Goal: Browse casually: Explore the website without a specific task or goal

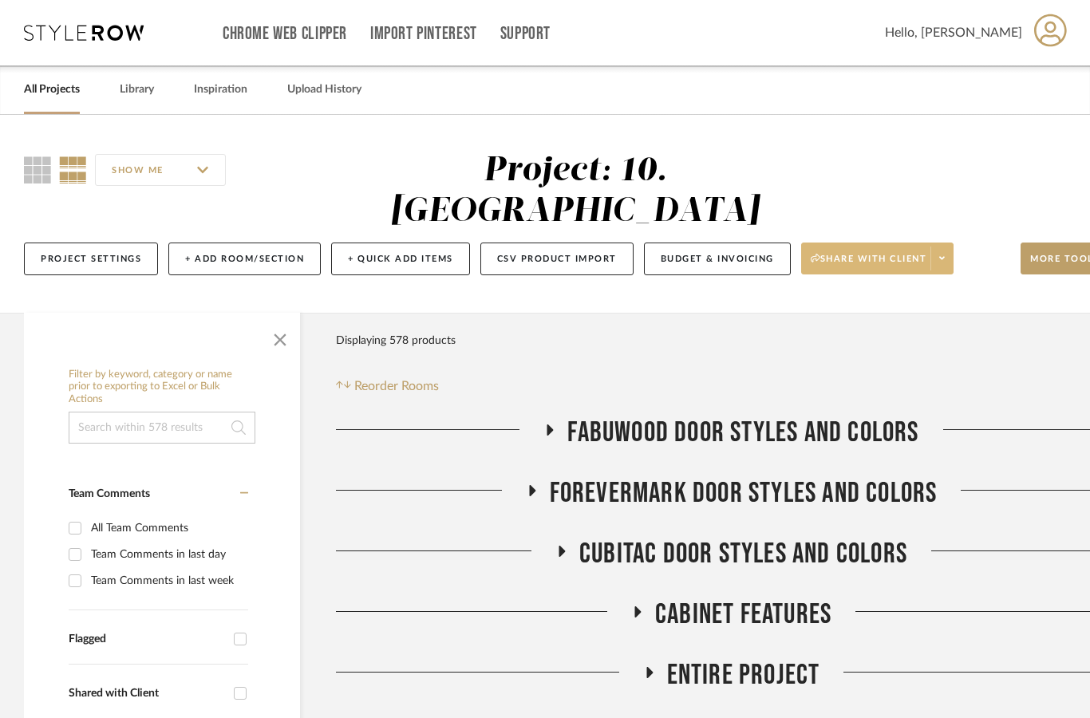
click at [927, 253] on span "Share with client" at bounding box center [869, 265] width 117 height 24
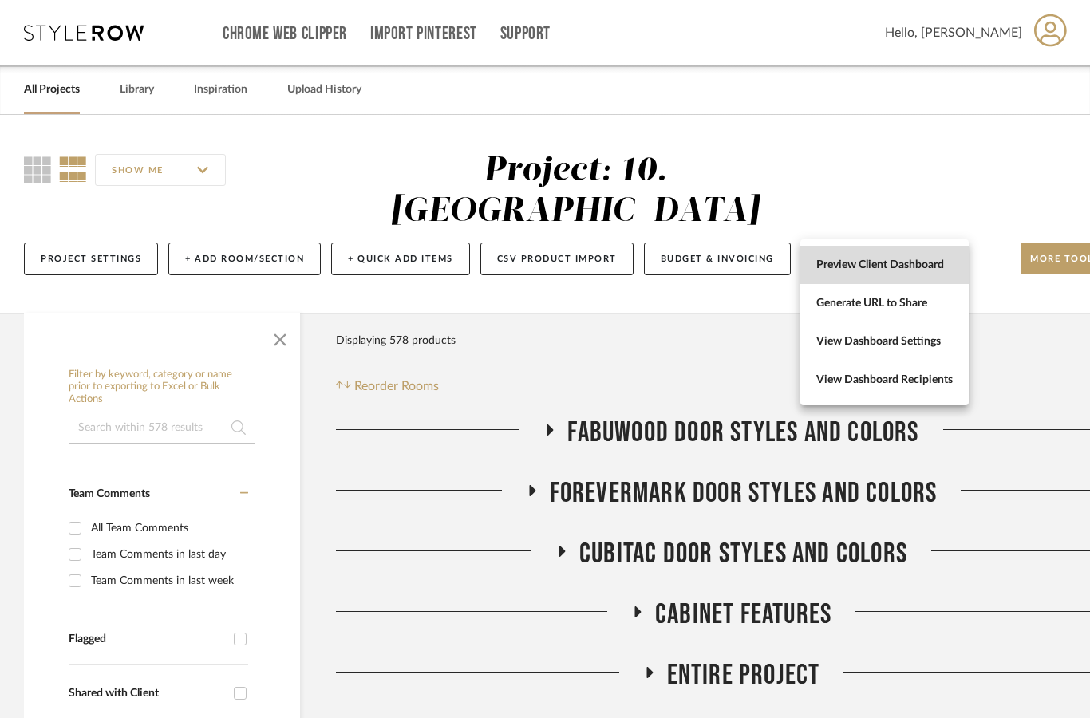
click at [936, 271] on span "Preview Client Dashboard" at bounding box center [884, 266] width 136 height 14
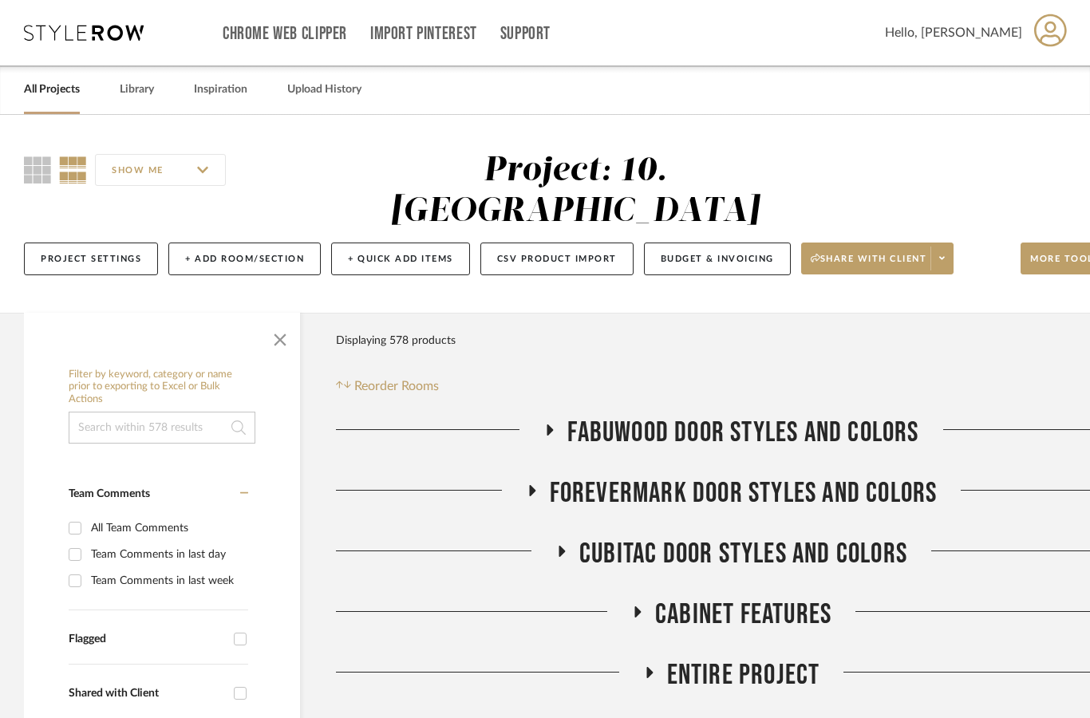
click at [50, 92] on link "All Projects" at bounding box center [52, 90] width 56 height 22
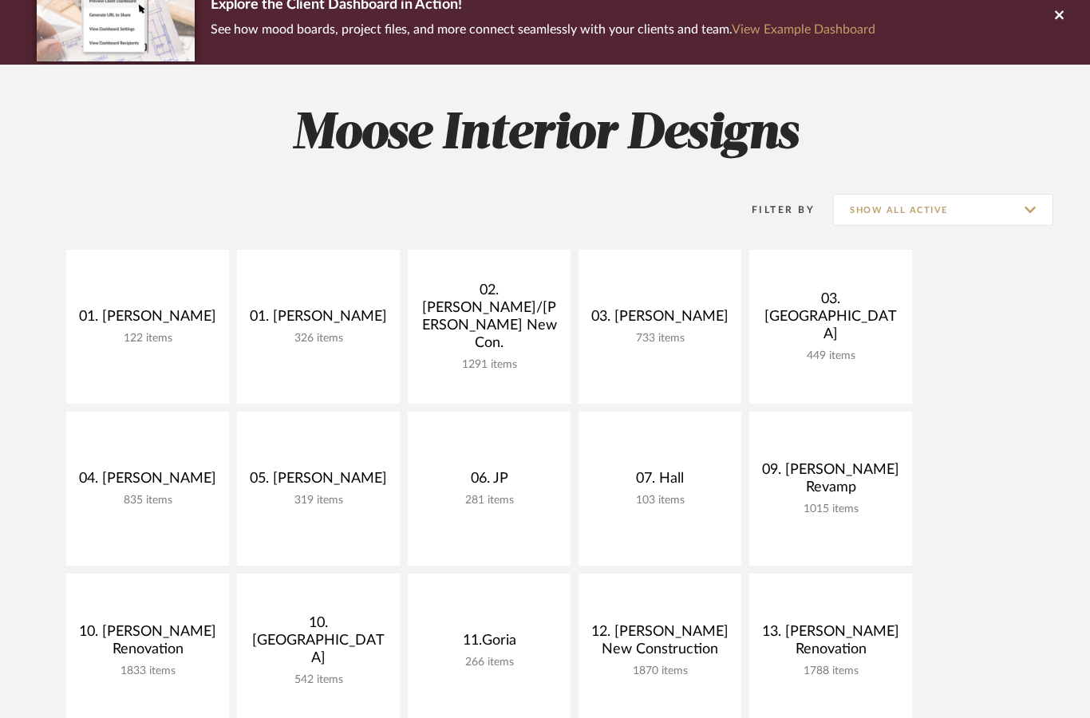
scroll to position [152, 0]
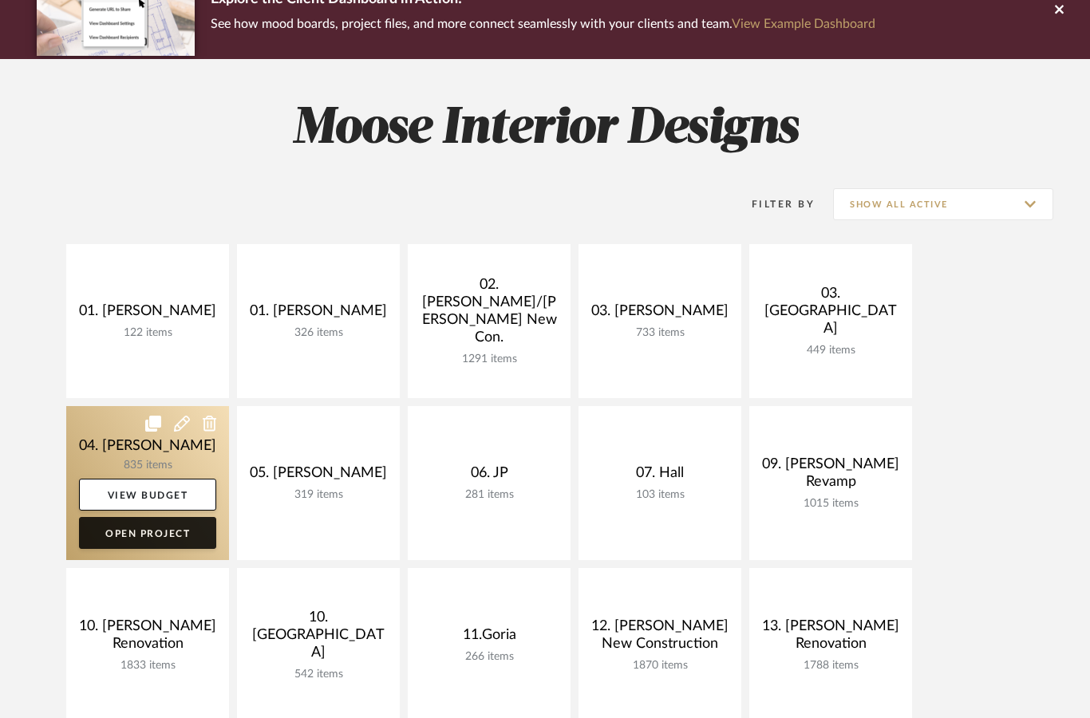
click at [160, 540] on link "Open Project" at bounding box center [147, 533] width 137 height 32
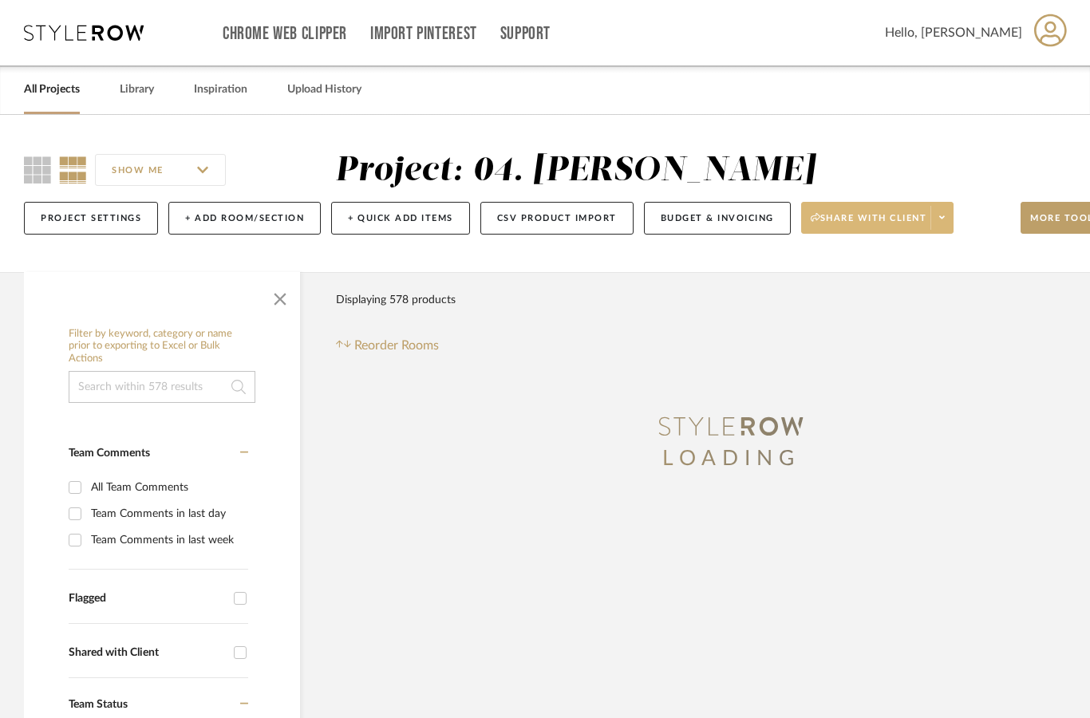
click at [923, 223] on span "Share with client" at bounding box center [869, 224] width 117 height 24
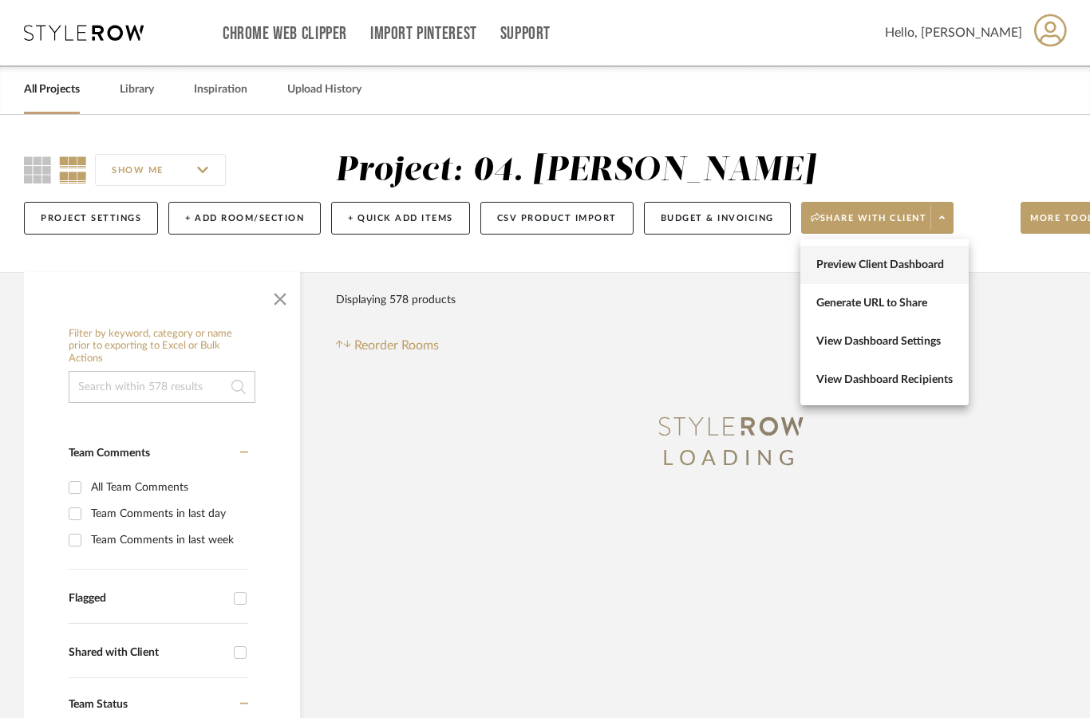
click at [924, 268] on span "Preview Client Dashboard" at bounding box center [884, 266] width 136 height 14
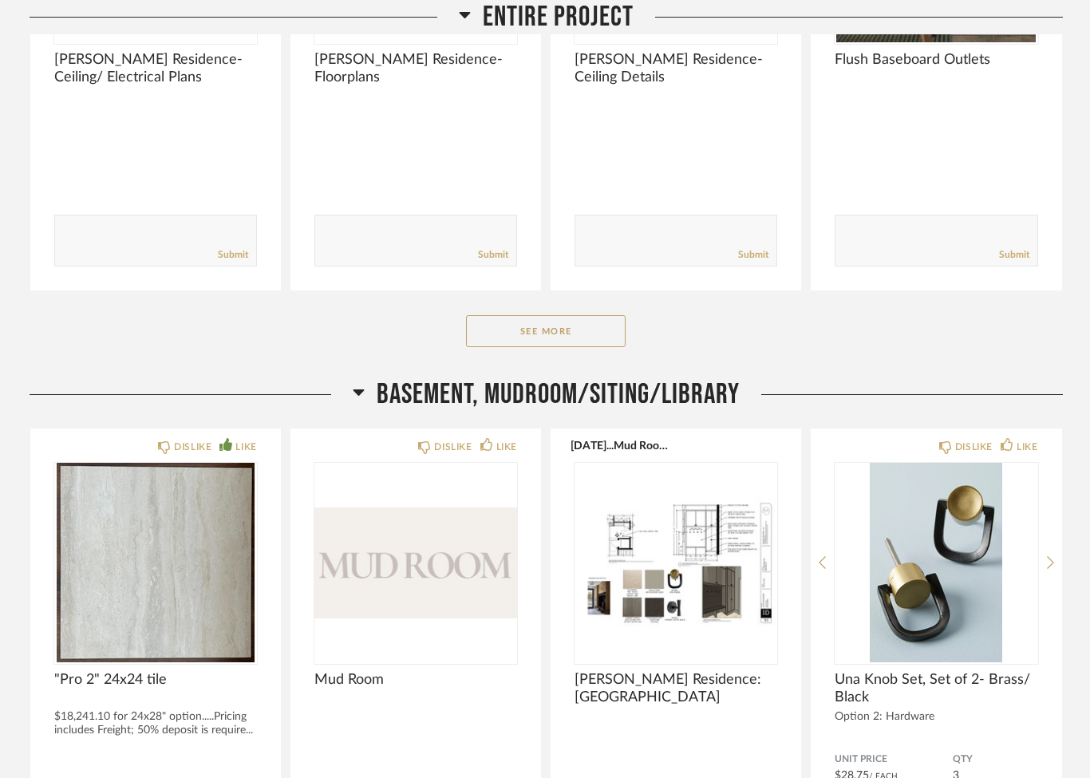
scroll to position [485, 0]
click at [563, 335] on button "See More" at bounding box center [546, 330] width 160 height 32
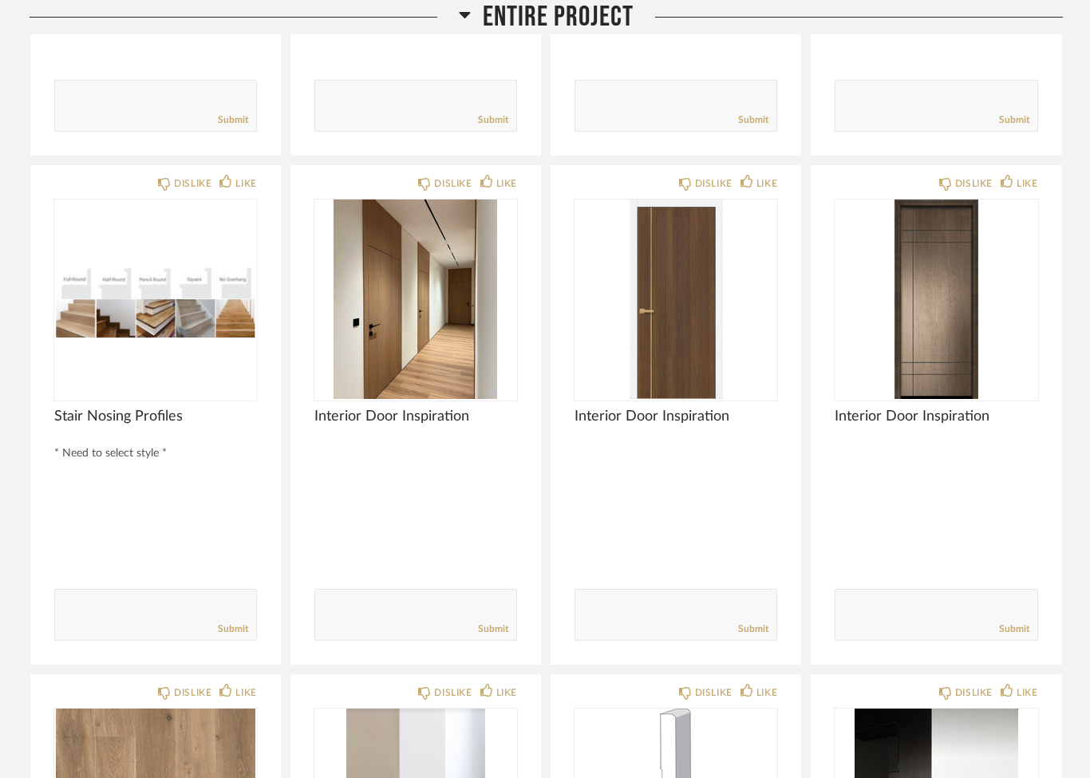
scroll to position [621, 0]
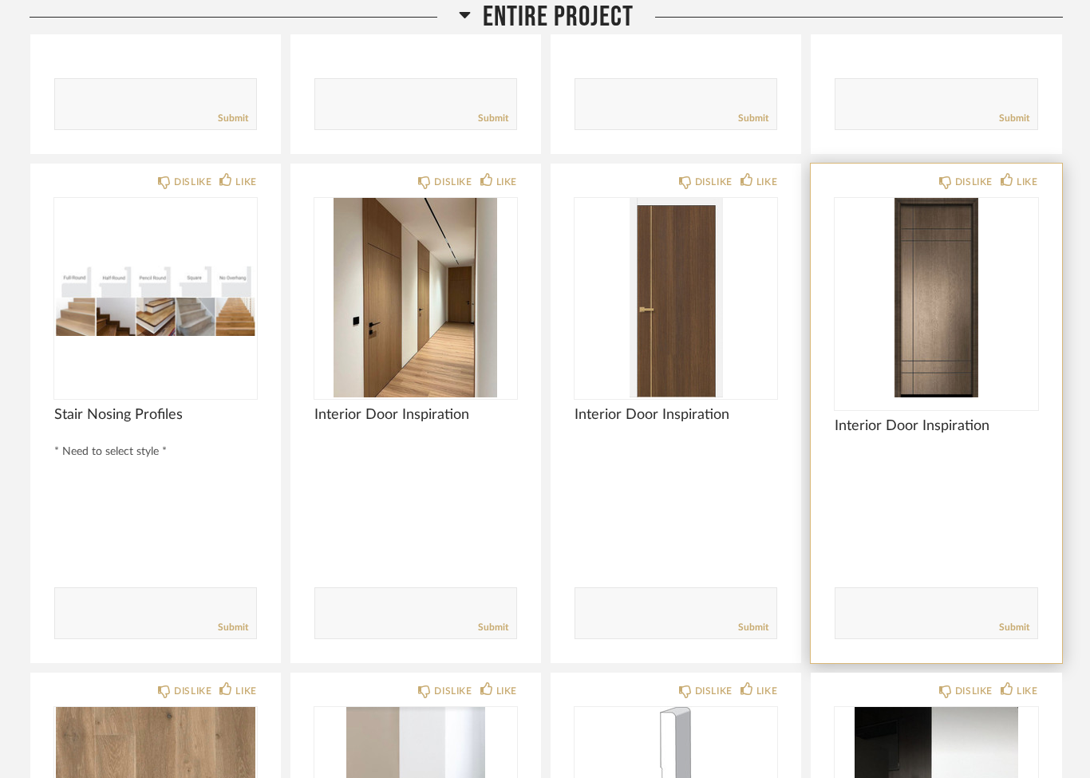
click at [0, 0] on img at bounding box center [0, 0] width 0 height 0
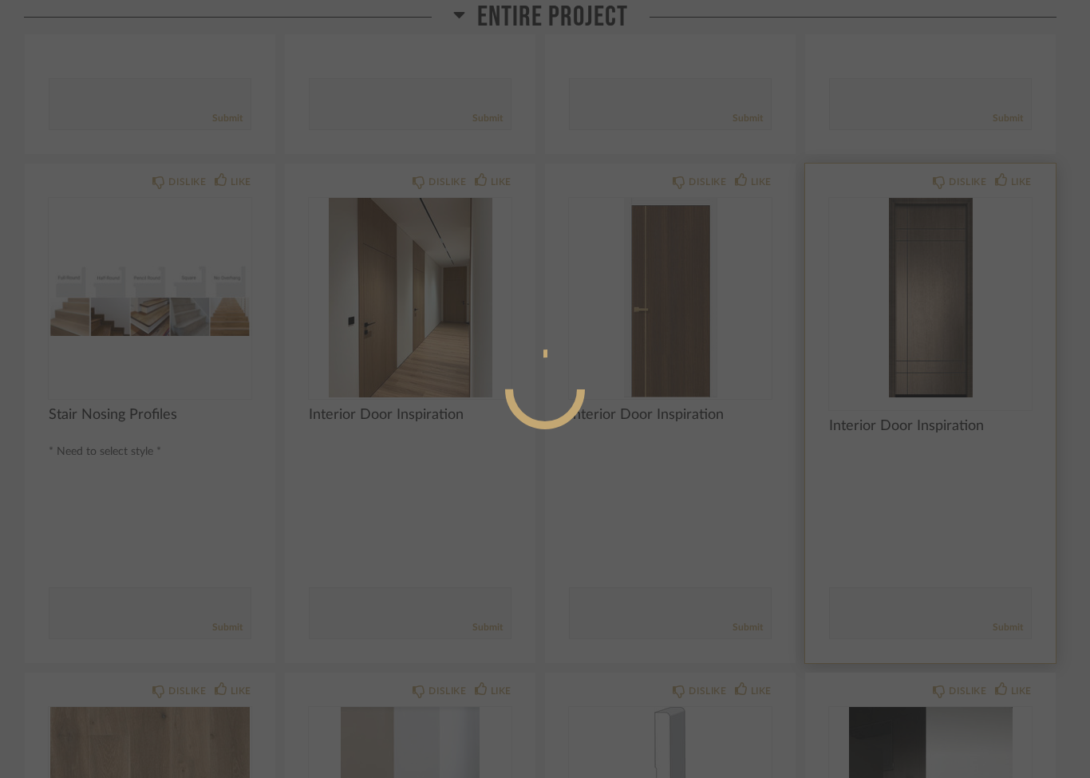
scroll to position [0, 0]
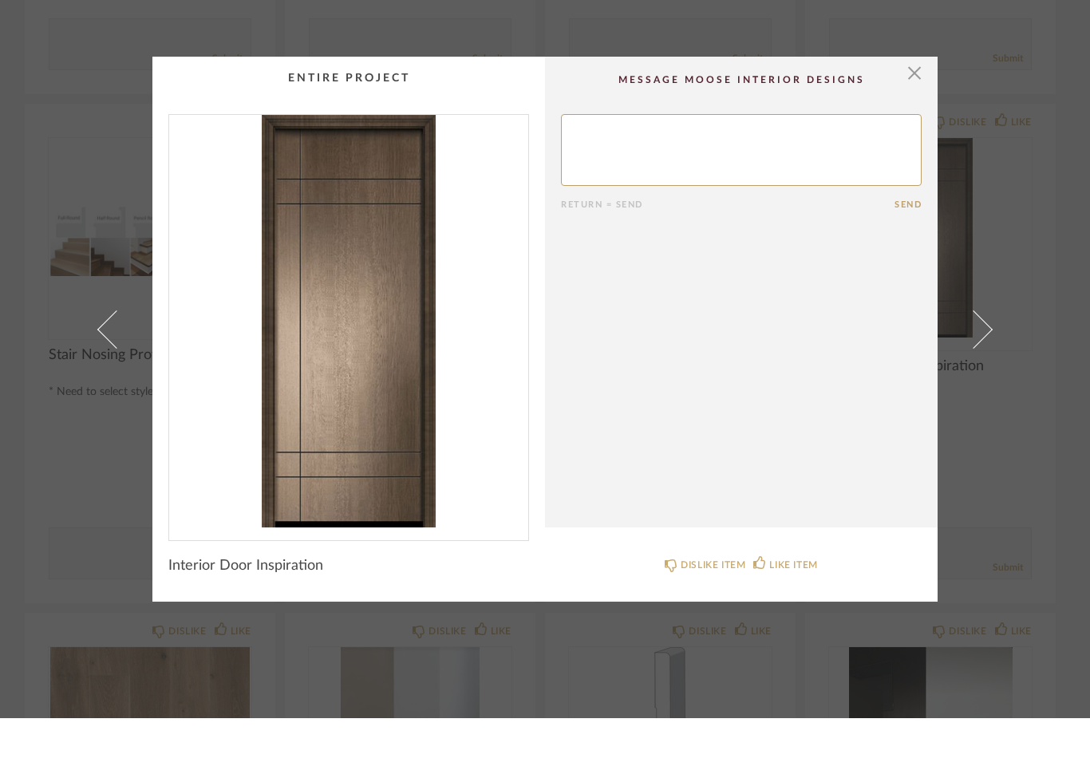
click at [305, 350] on img "0" at bounding box center [348, 381] width 359 height 413
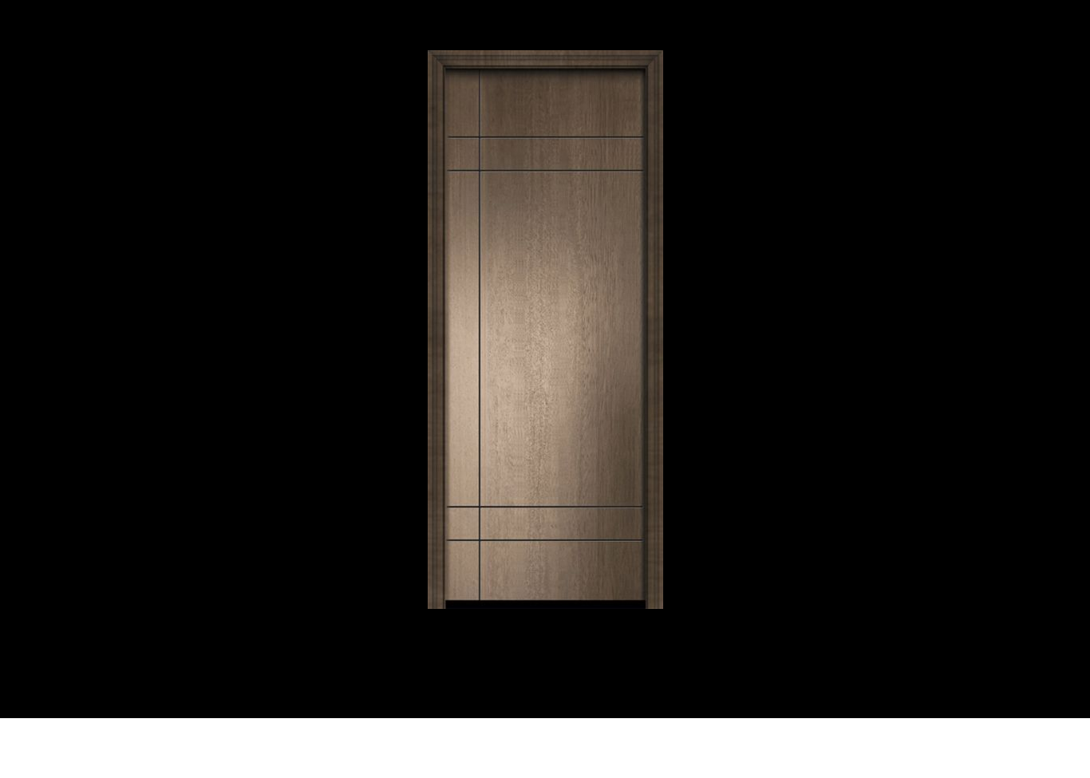
click at [982, 110] on div at bounding box center [819, 389] width 783 height 559
click at [1051, 34] on div at bounding box center [545, 389] width 1090 height 778
click at [1046, 31] on div at bounding box center [545, 389] width 1090 height 778
click at [89, 73] on div at bounding box center [545, 389] width 1090 height 778
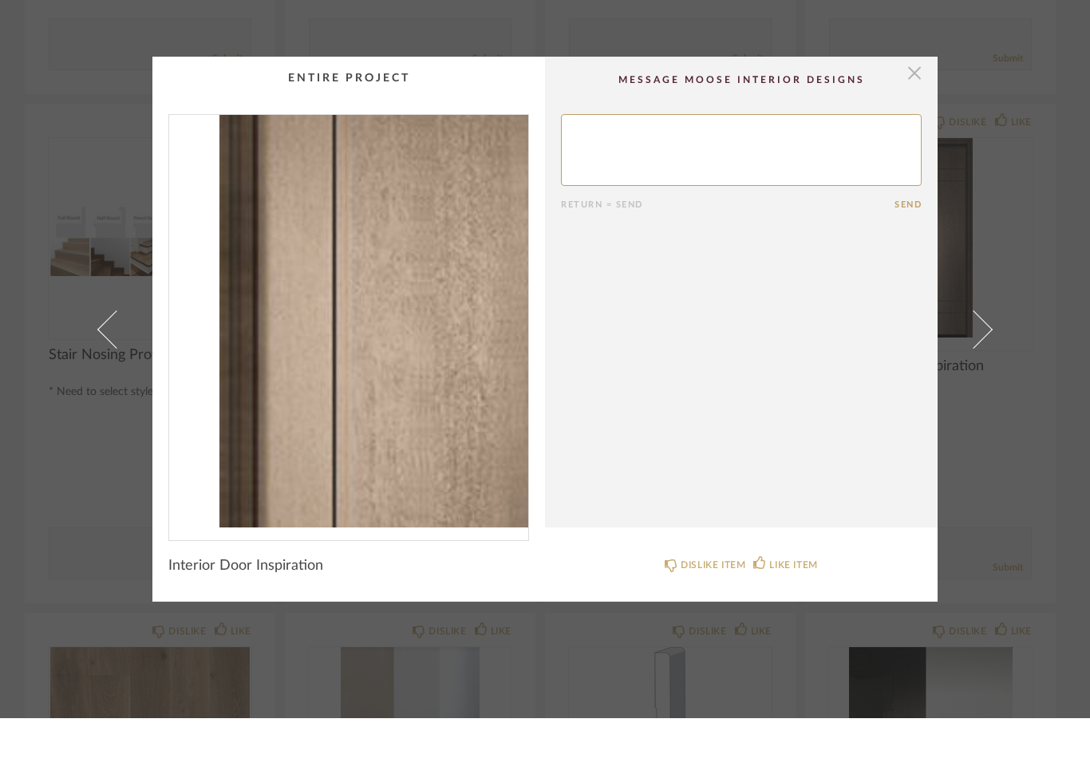
click at [899, 117] on span "button" at bounding box center [915, 133] width 32 height 32
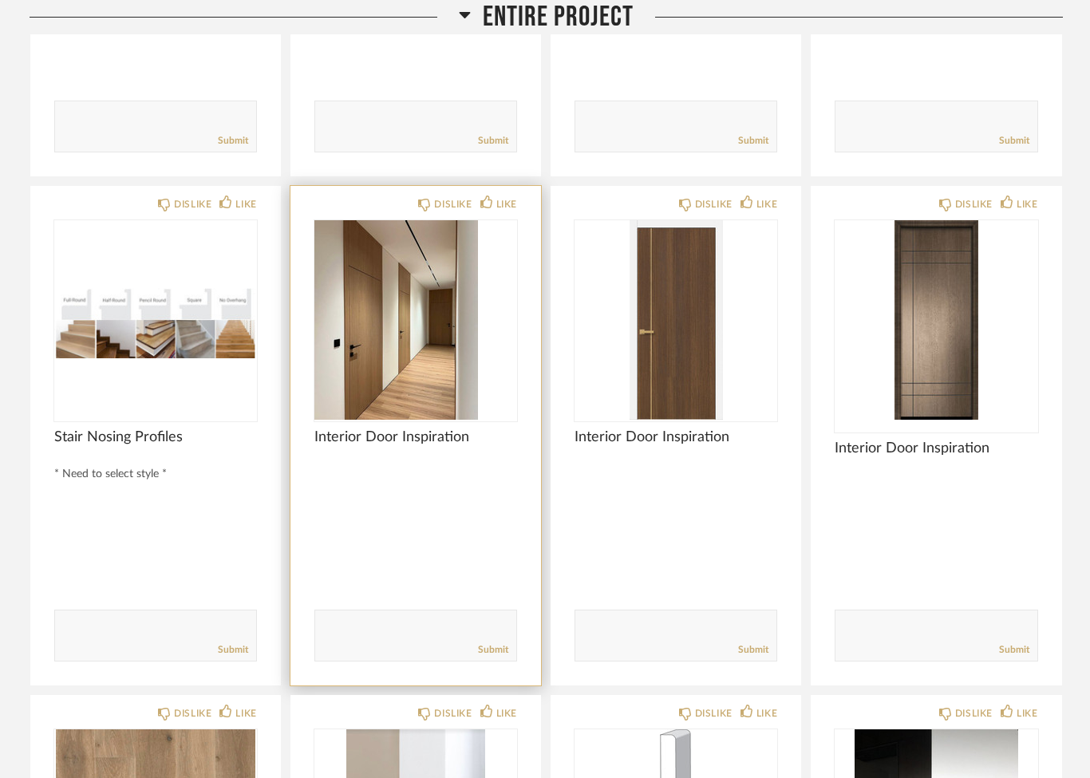
click at [0, 0] on img at bounding box center [0, 0] width 0 height 0
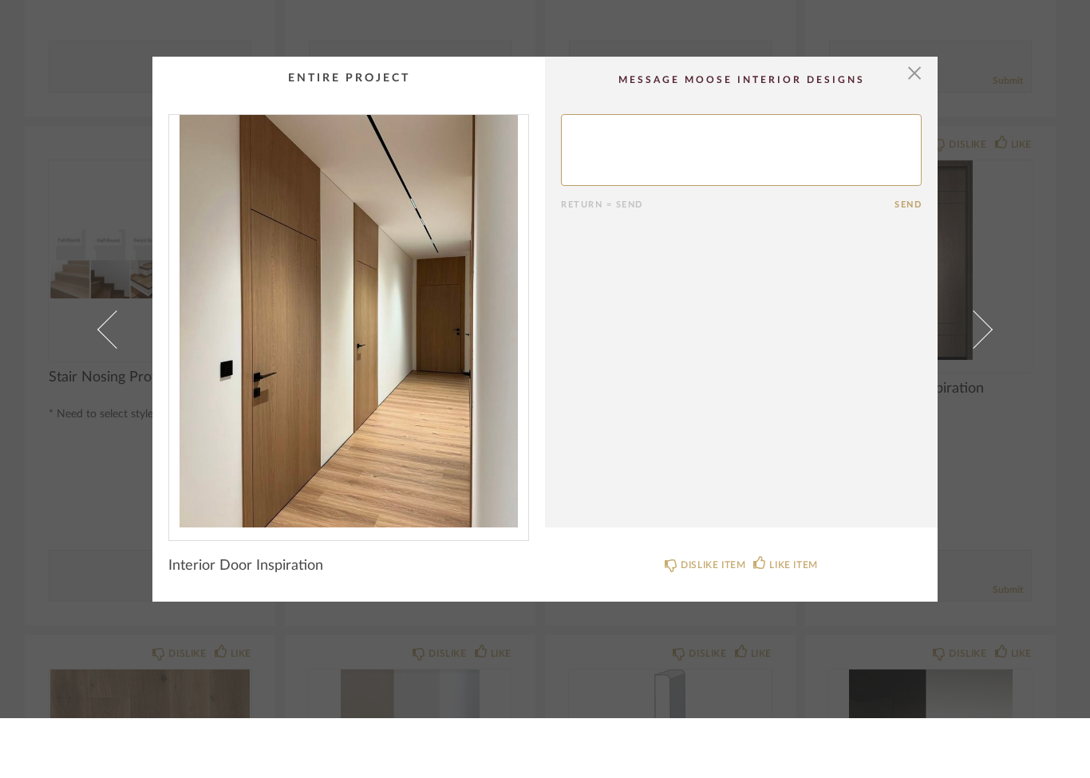
click at [313, 362] on img "0" at bounding box center [348, 381] width 359 height 413
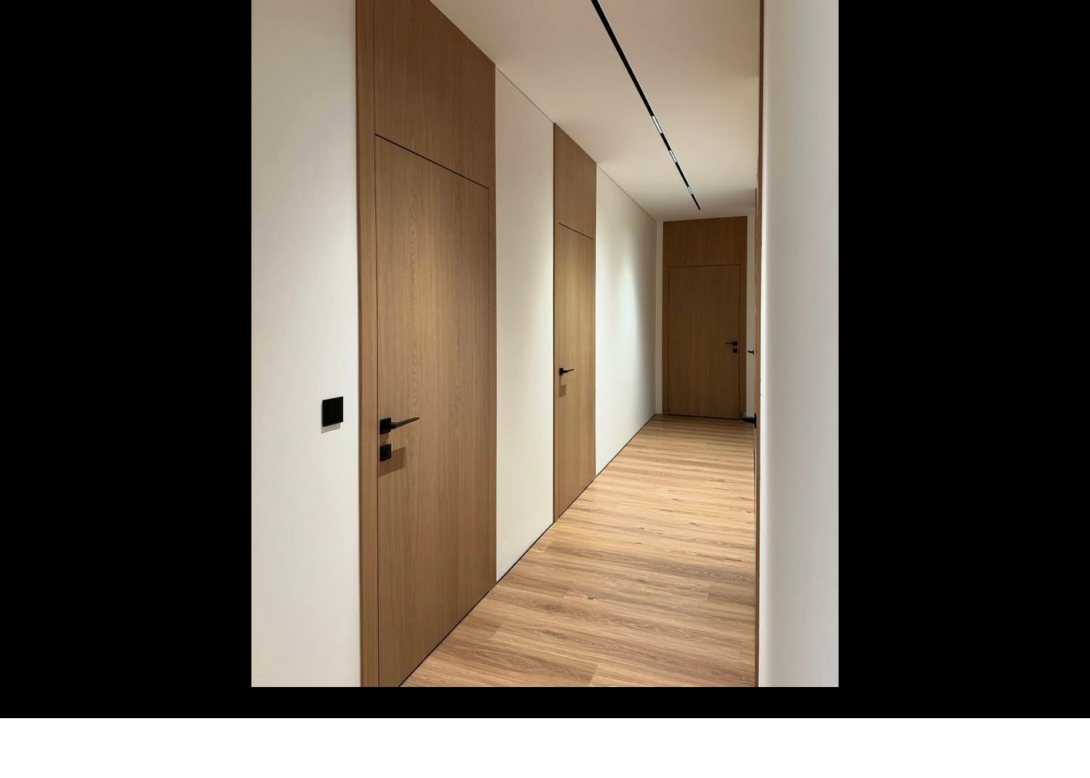
click at [970, 80] on div at bounding box center [752, 389] width 1003 height 716
click at [1038, 38] on div at bounding box center [752, 389] width 1003 height 716
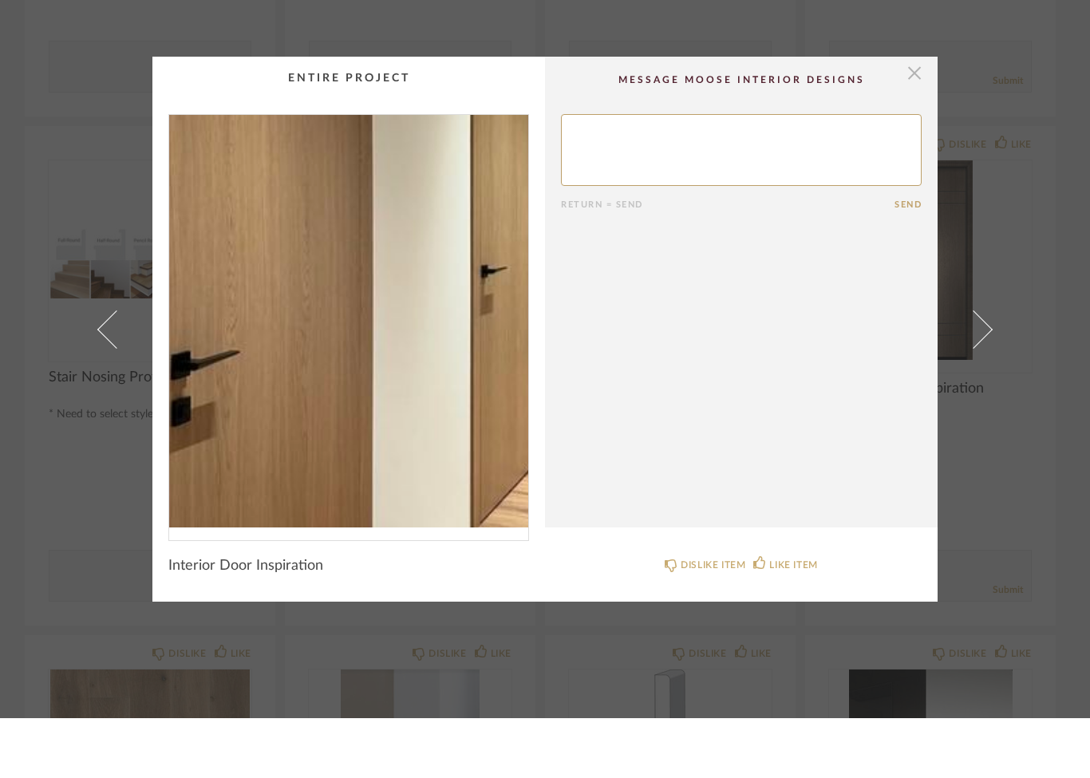
click at [907, 117] on span "button" at bounding box center [915, 133] width 32 height 32
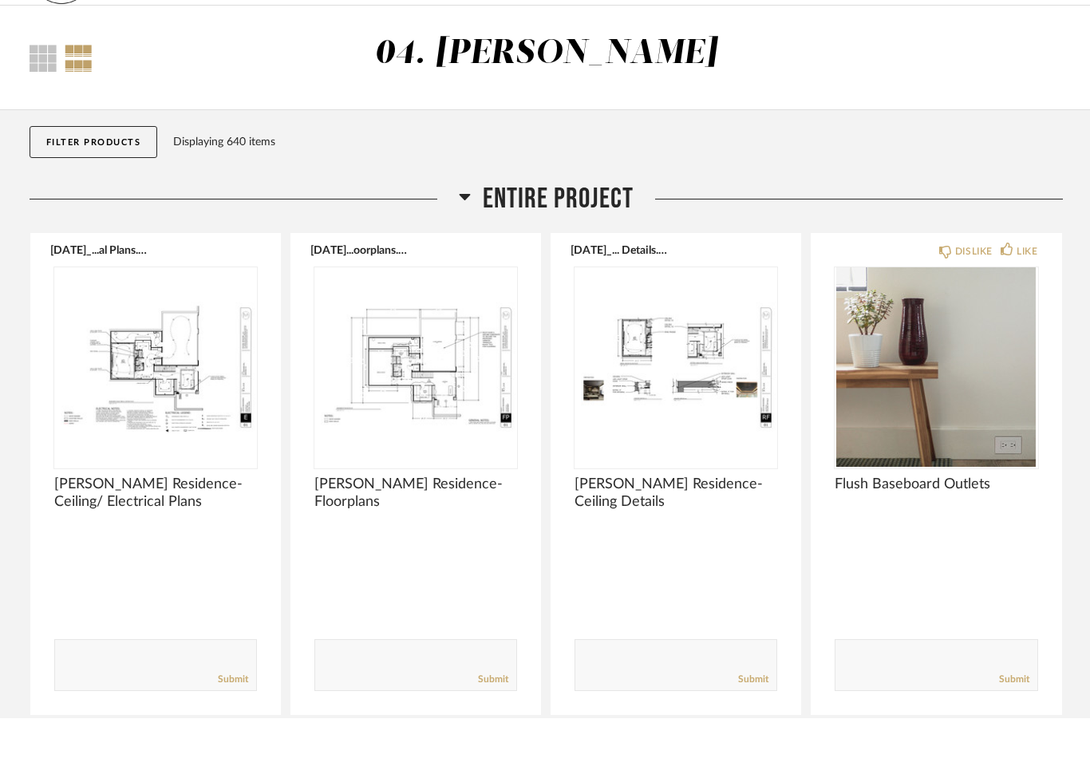
scroll to position [539, 0]
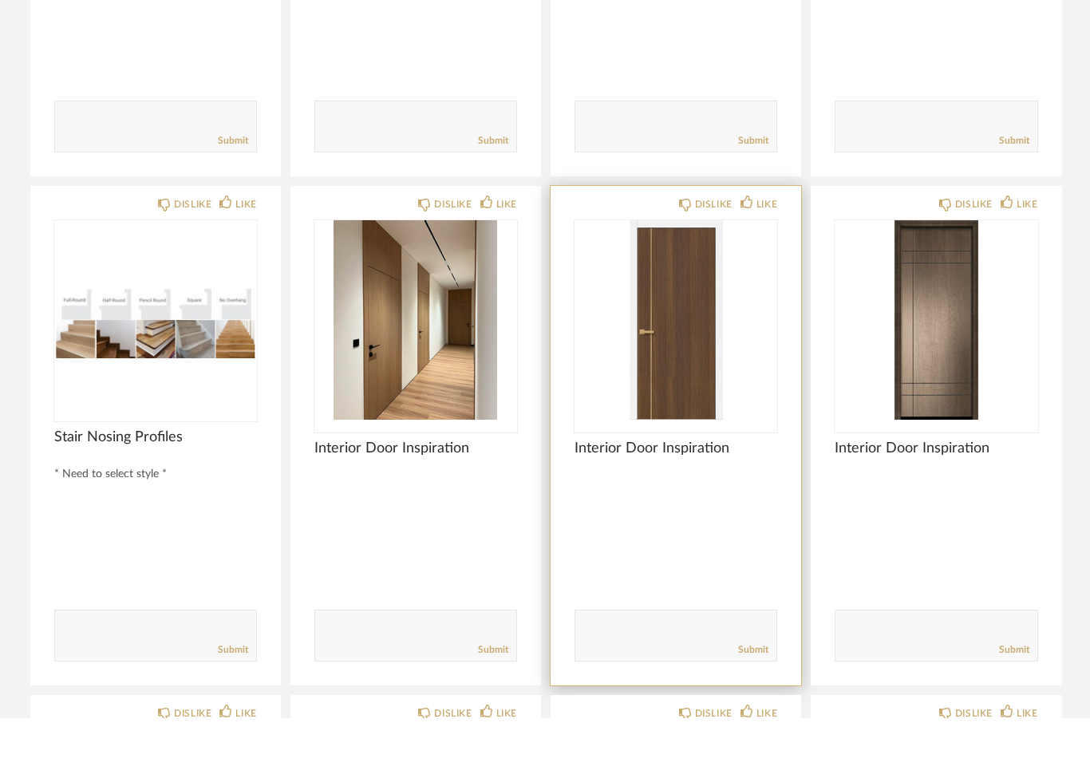
click at [0, 0] on img at bounding box center [0, 0] width 0 height 0
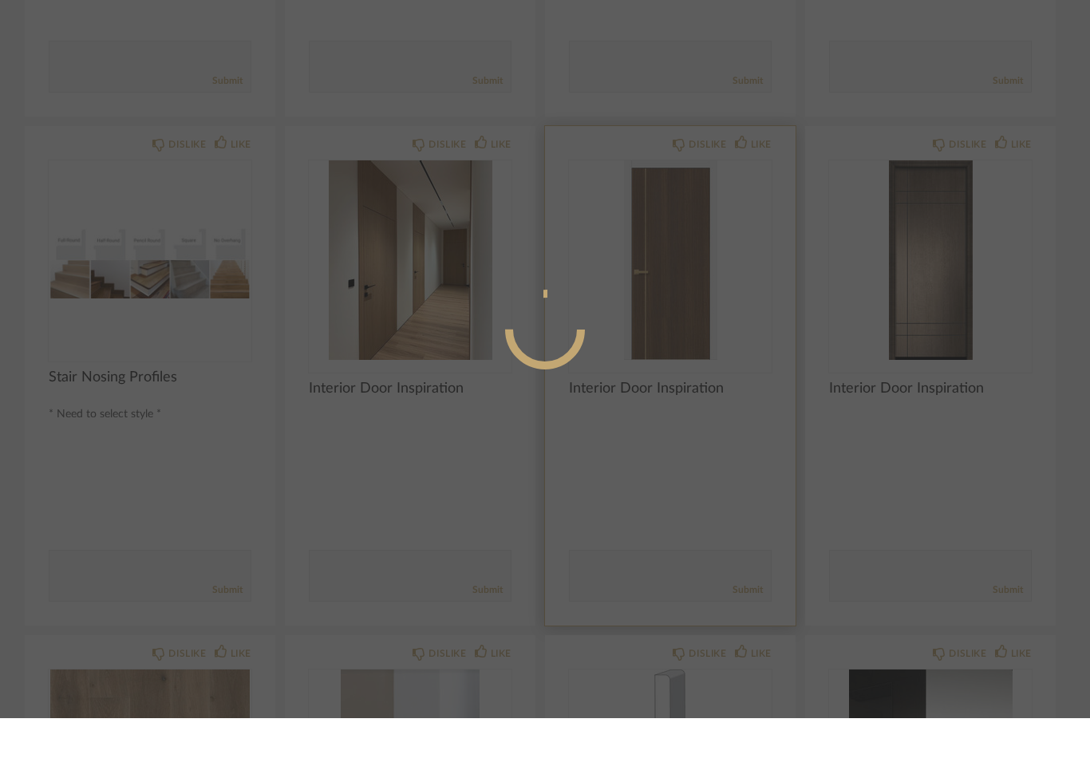
scroll to position [0, 0]
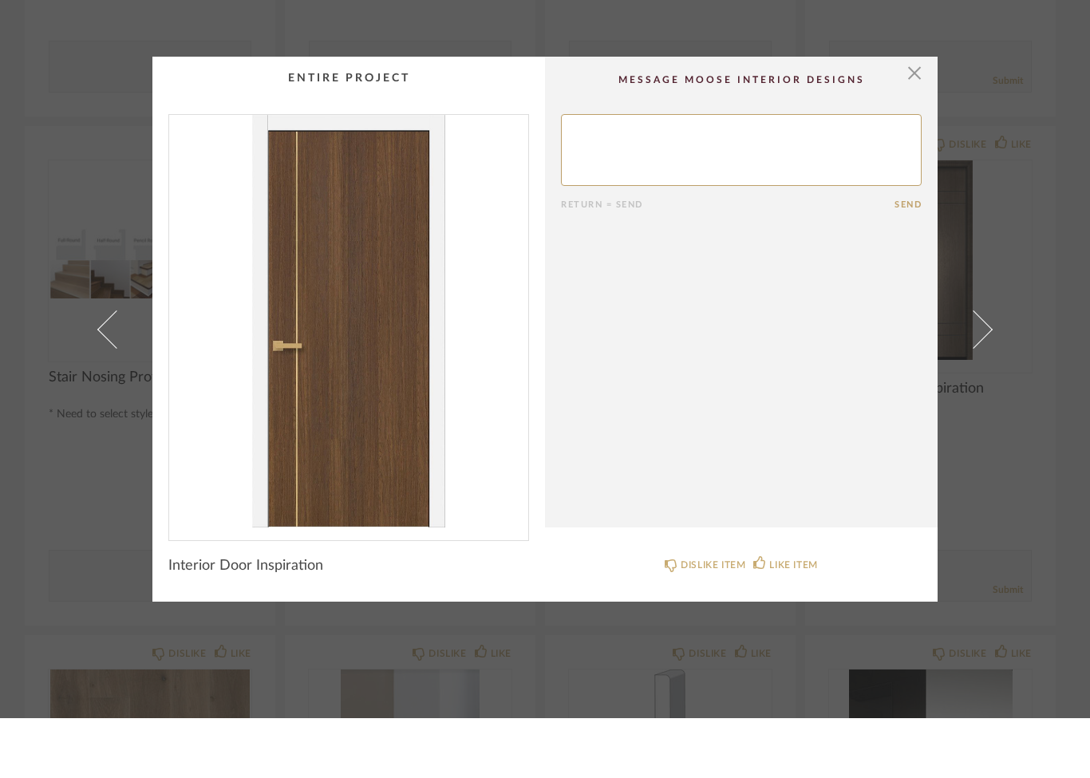
click at [294, 346] on img "0" at bounding box center [348, 381] width 359 height 413
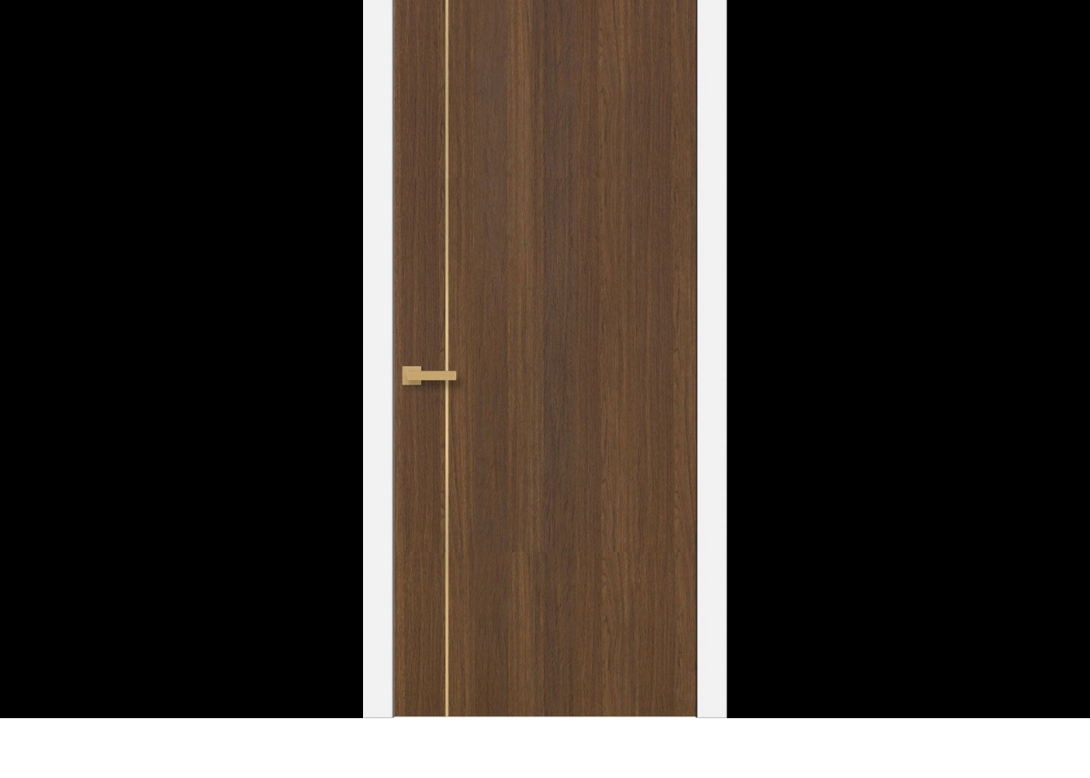
click at [885, 73] on div at bounding box center [908, 389] width 1090 height 778
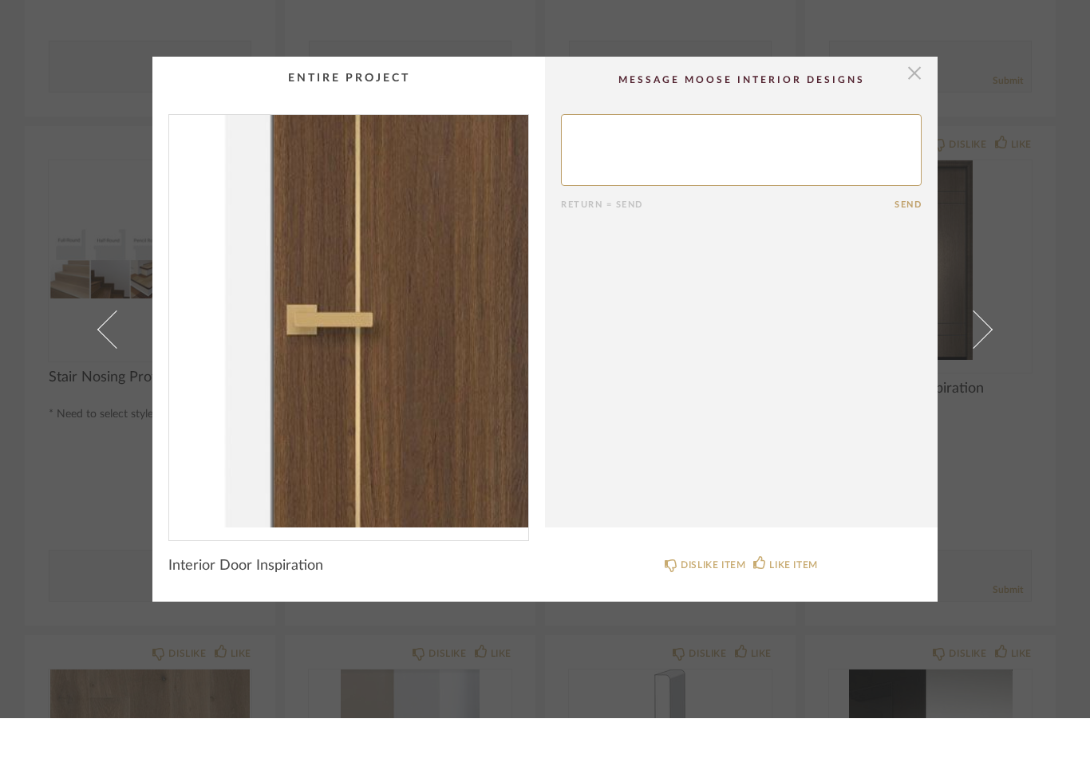
click at [911, 117] on span "button" at bounding box center [915, 133] width 32 height 32
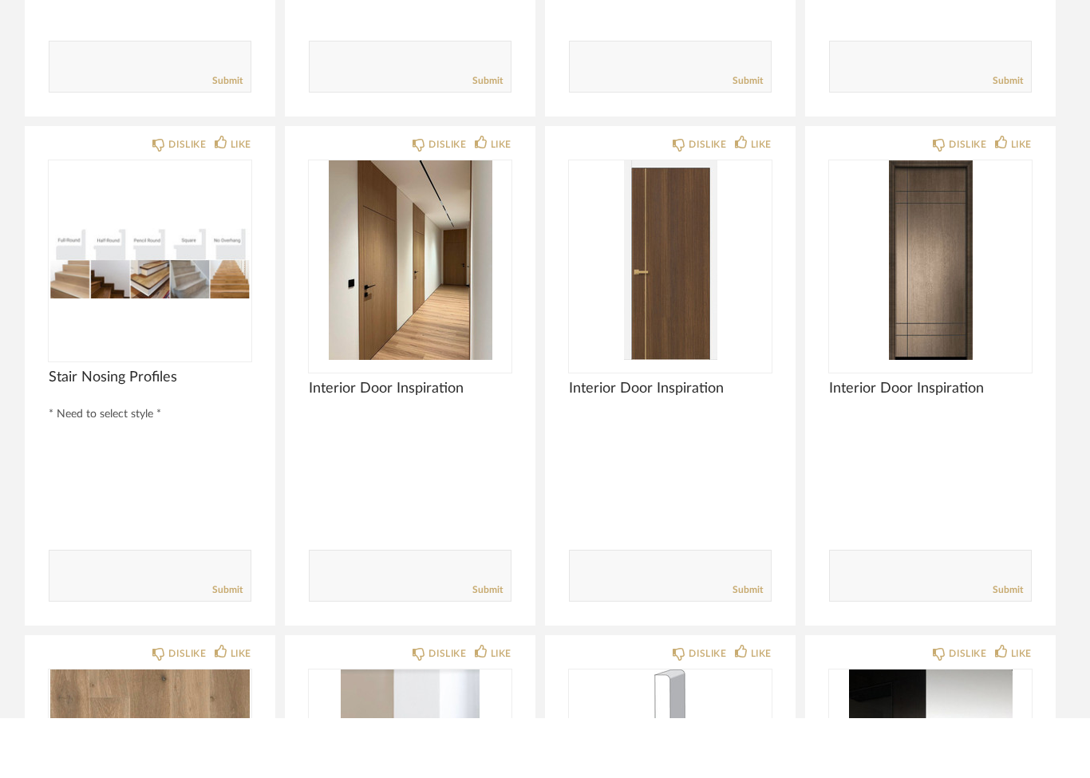
scroll to position [539, 0]
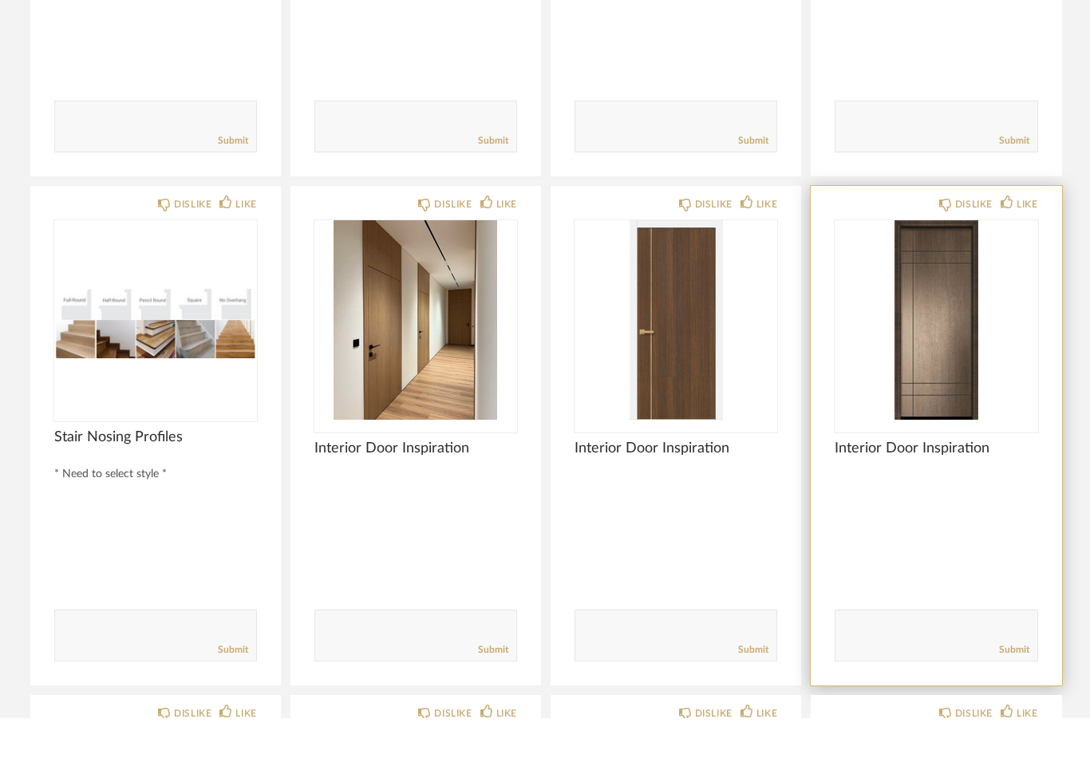
click at [929, 322] on img "0" at bounding box center [936, 380] width 203 height 200
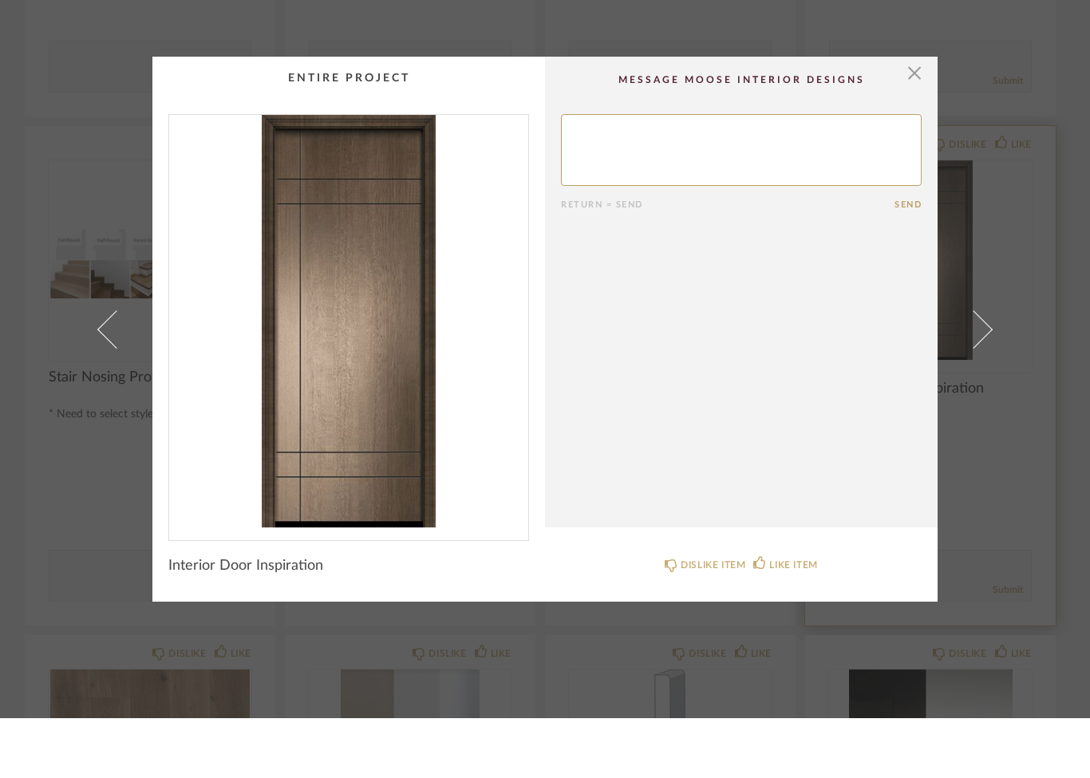
scroll to position [0, 0]
click at [323, 376] on img "0" at bounding box center [348, 381] width 359 height 413
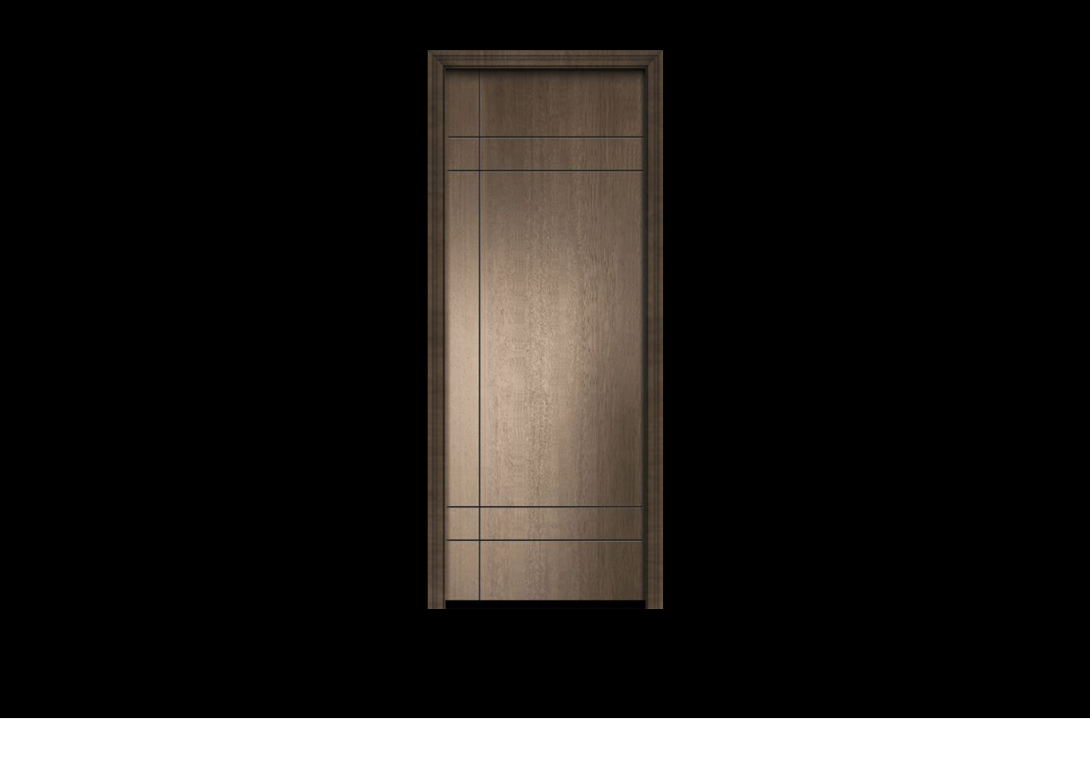
click at [1045, 110] on div at bounding box center [819, 389] width 783 height 559
click at [1057, 26] on div at bounding box center [545, 389] width 1090 height 778
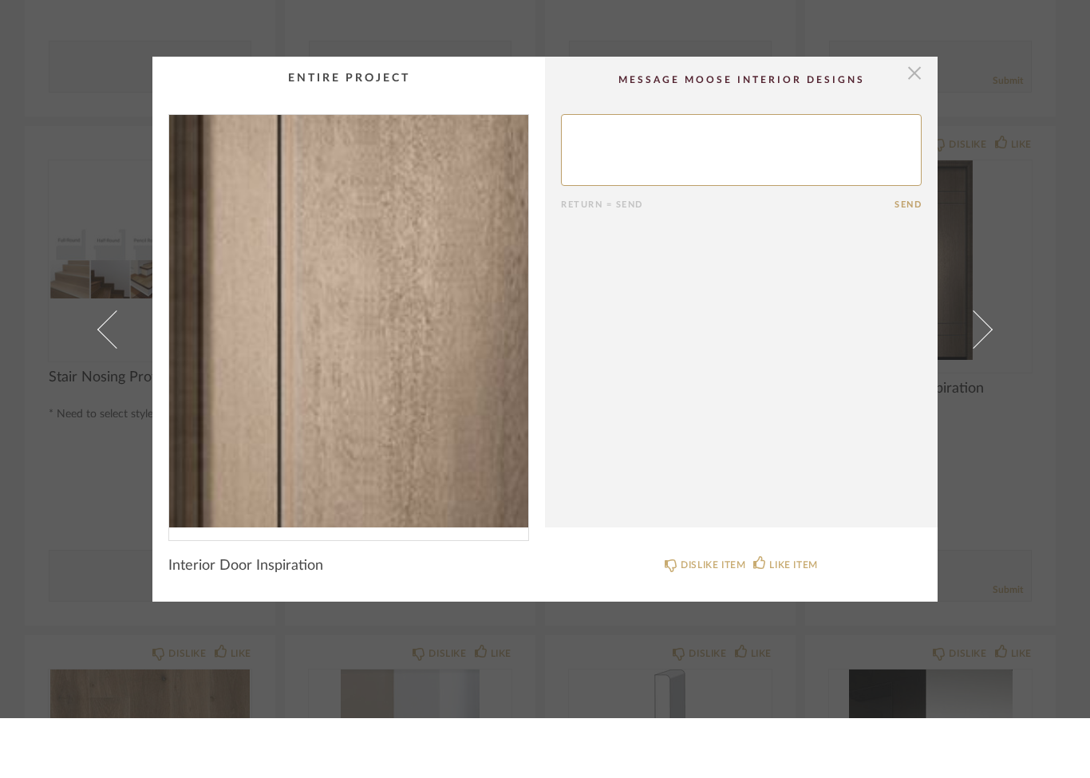
click at [903, 117] on span "button" at bounding box center [915, 133] width 32 height 32
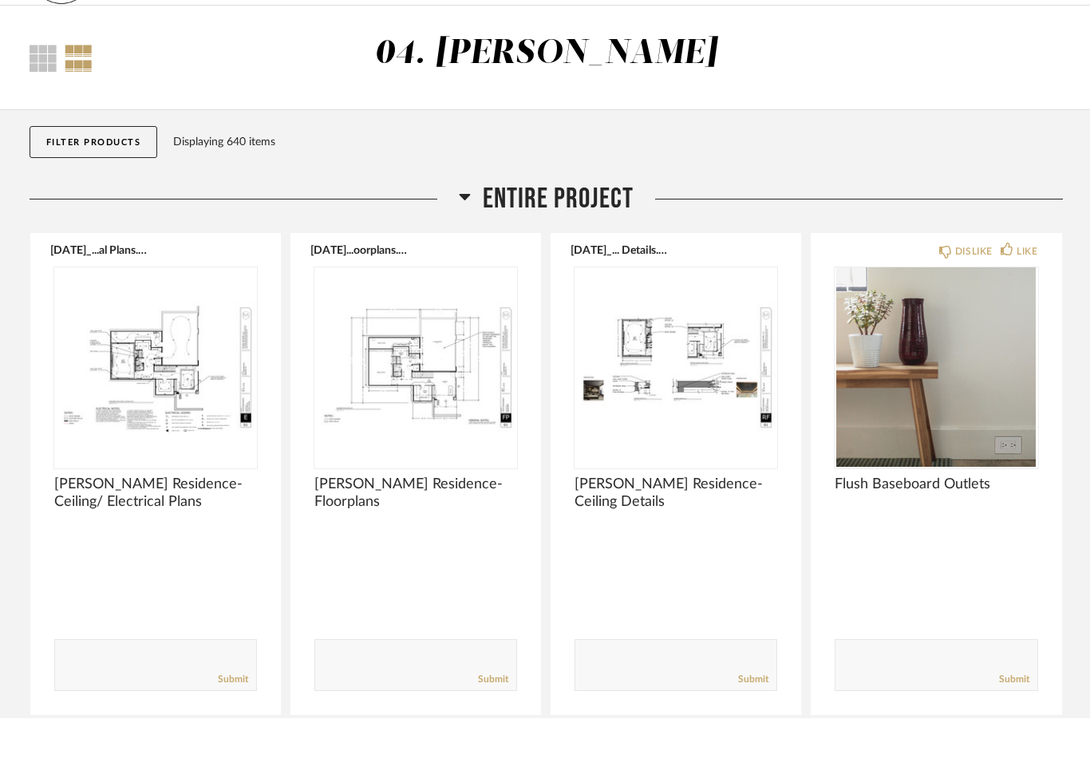
scroll to position [539, 0]
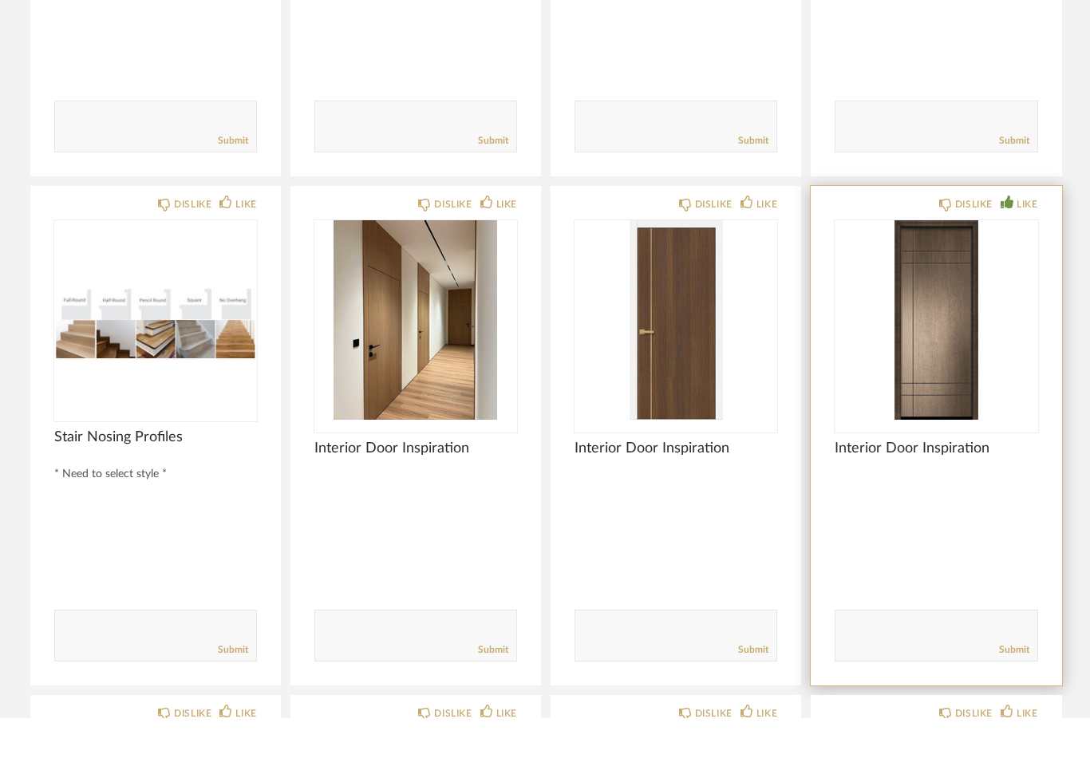
click at [1025, 256] on div "LIKE" at bounding box center [1027, 264] width 21 height 16
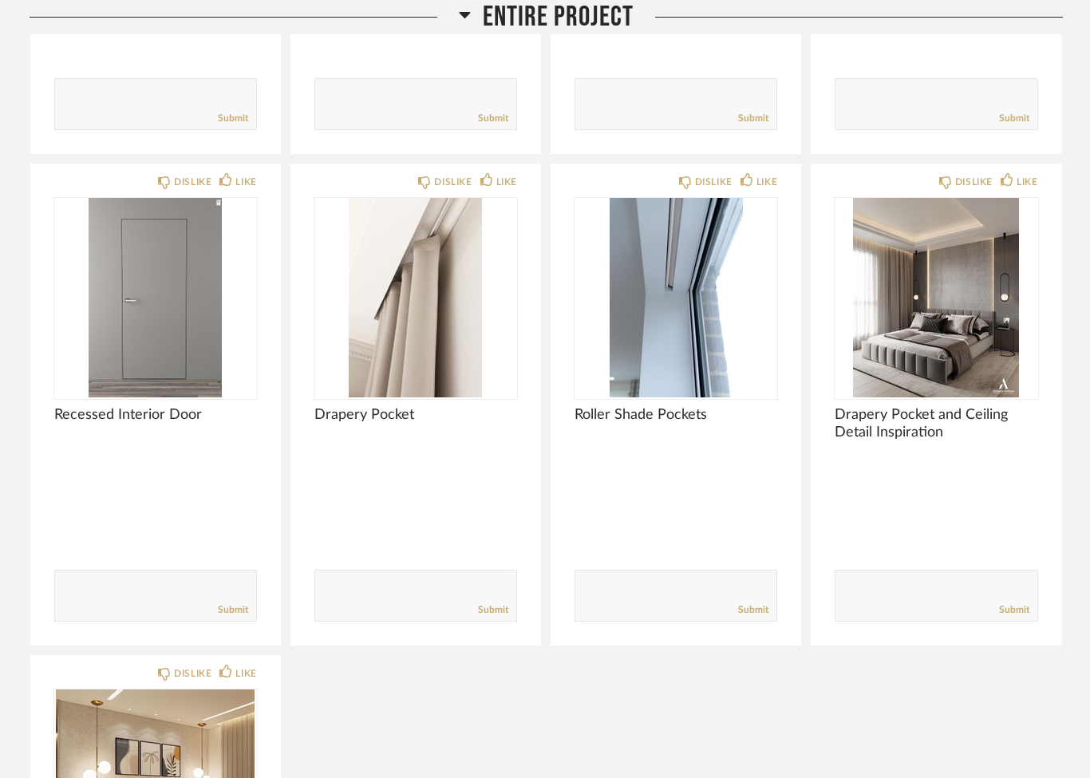
scroll to position [1634, 0]
